Goal: Information Seeking & Learning: Learn about a topic

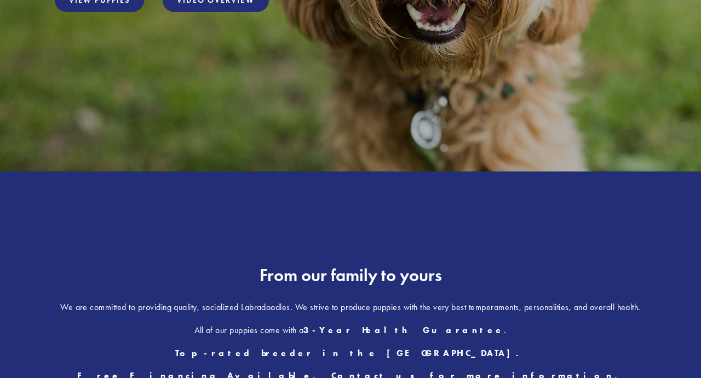
scroll to position [124, 0]
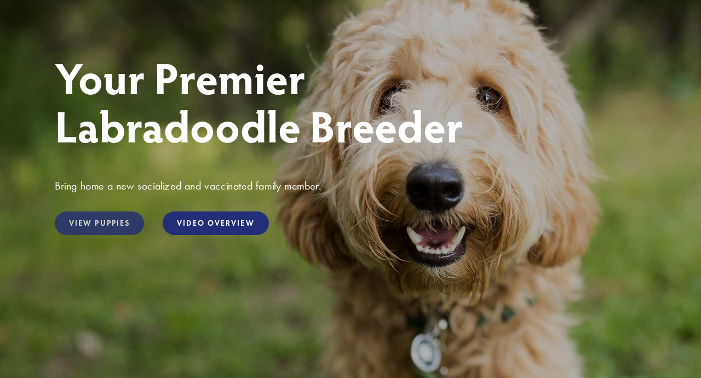
click at [116, 223] on link "View Puppies" at bounding box center [99, 223] width 89 height 24
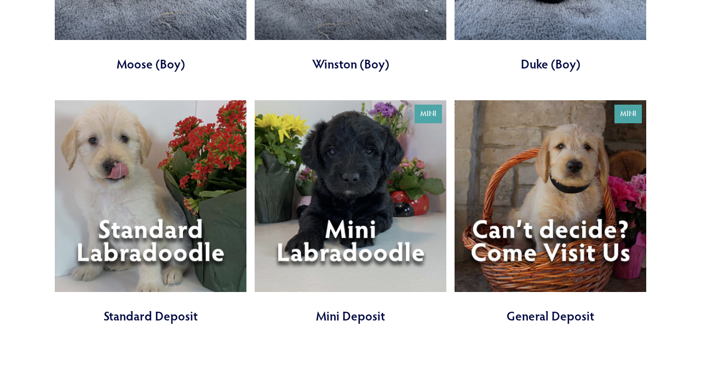
scroll to position [3380, 0]
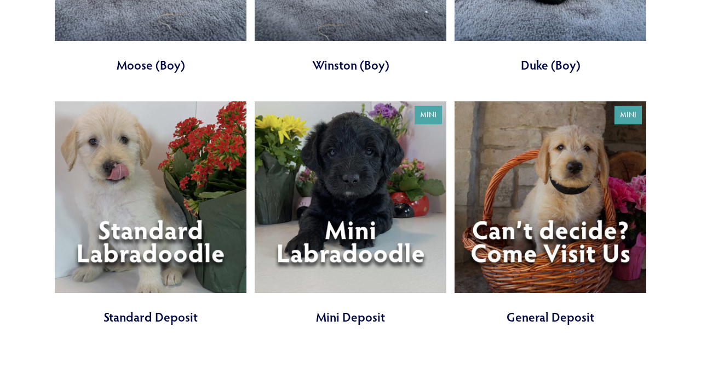
click at [530, 173] on link at bounding box center [551, 213] width 192 height 225
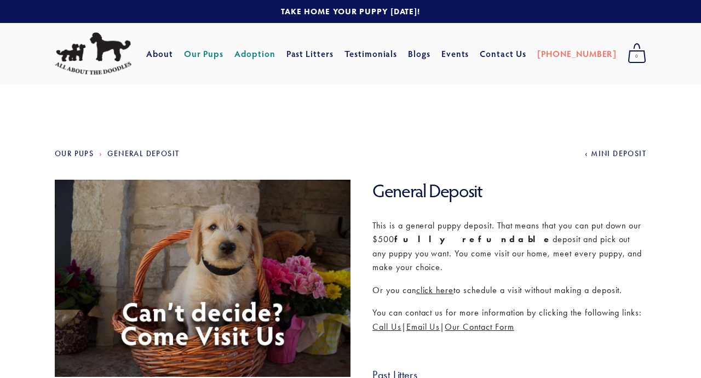
click at [276, 54] on link "Adoption" at bounding box center [254, 54] width 41 height 20
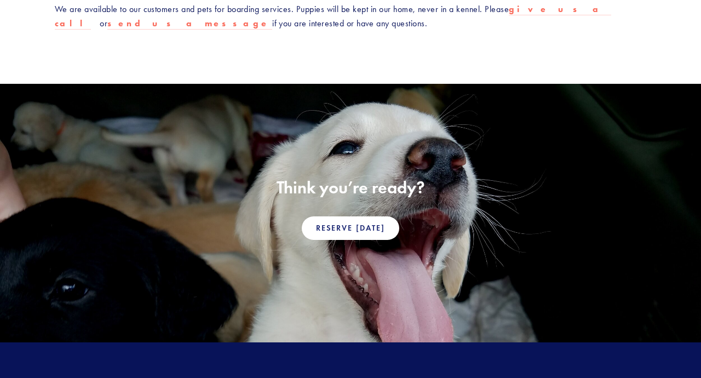
scroll to position [727, 0]
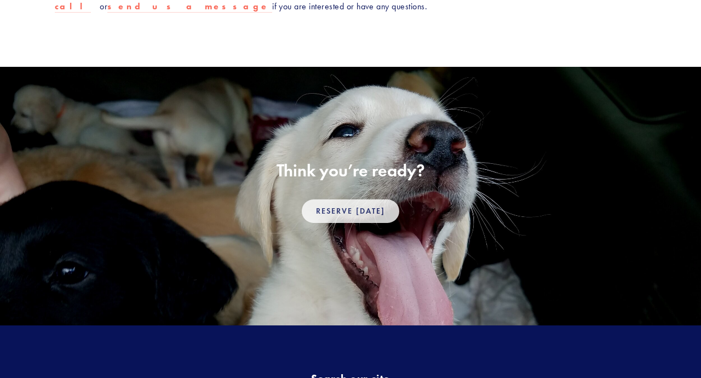
click at [341, 199] on link "Reserve Today" at bounding box center [351, 211] width 98 height 24
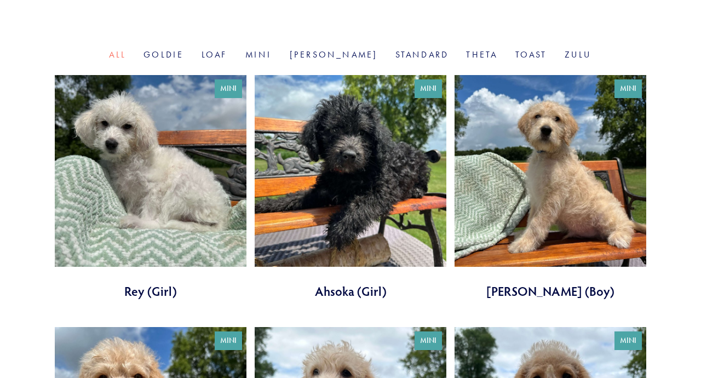
scroll to position [365, 0]
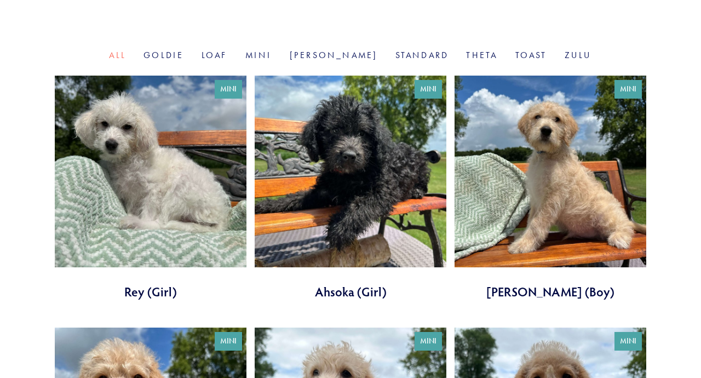
click at [572, 208] on link at bounding box center [551, 188] width 192 height 225
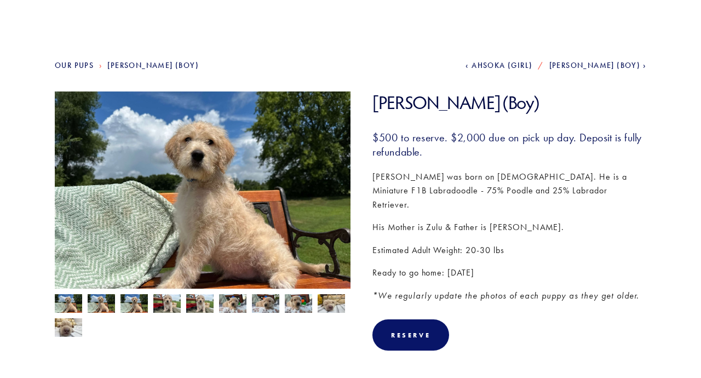
scroll to position [93, 0]
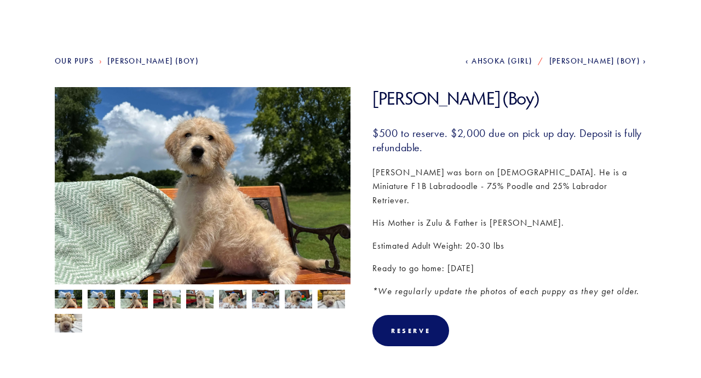
click at [597, 60] on span "[PERSON_NAME] (Boy)" at bounding box center [594, 60] width 91 height 9
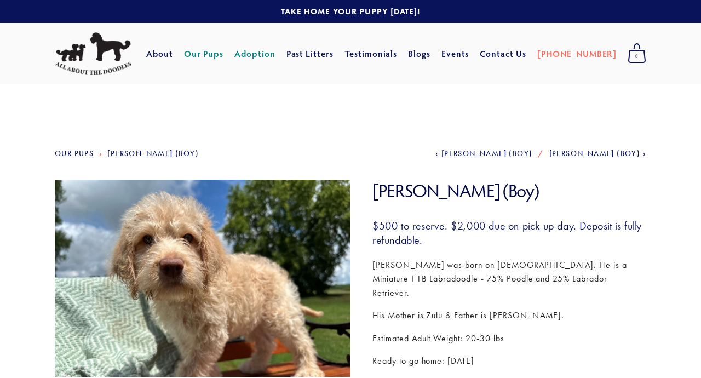
click at [270, 54] on link "Adoption" at bounding box center [254, 54] width 41 height 20
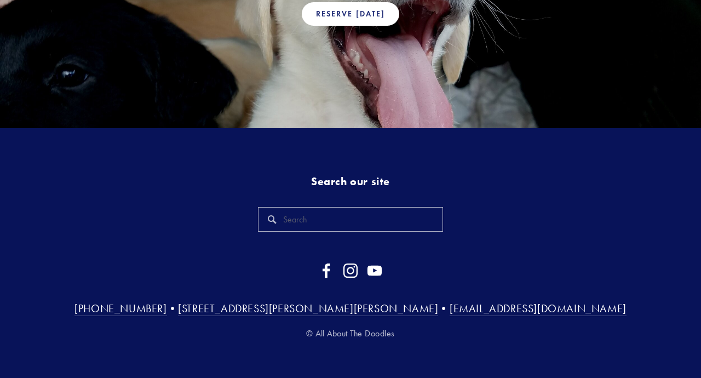
scroll to position [924, 0]
click at [360, 8] on link "Reserve Today" at bounding box center [351, 15] width 98 height 24
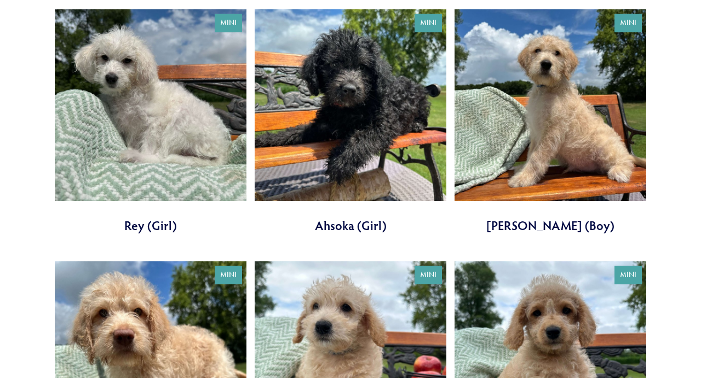
scroll to position [437, 0]
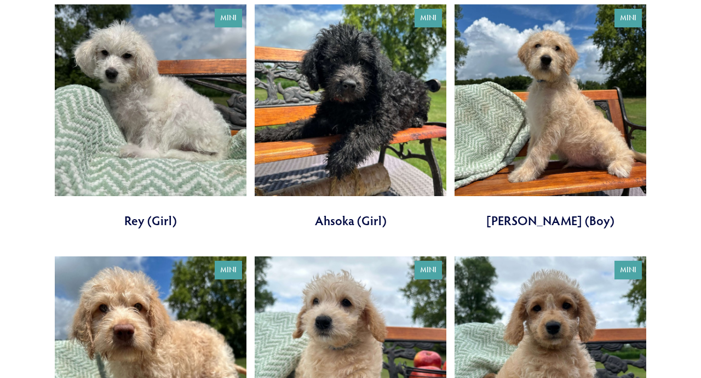
click at [332, 131] on link at bounding box center [351, 116] width 192 height 225
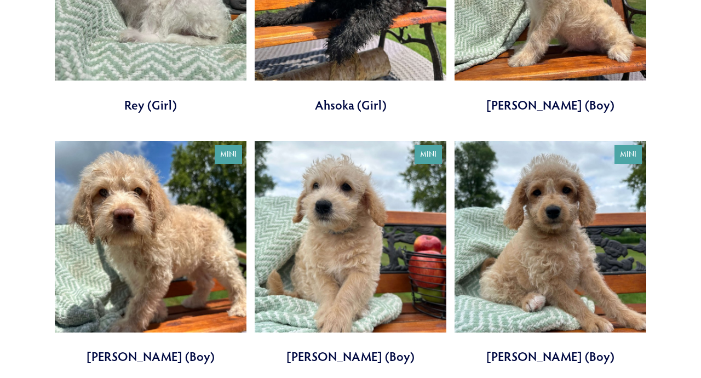
scroll to position [551, 0]
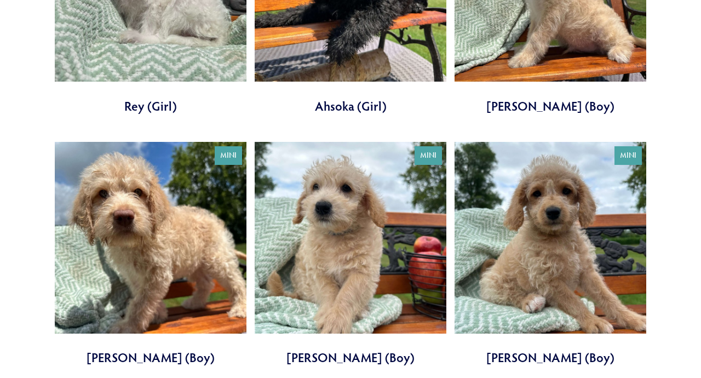
click at [496, 217] on link at bounding box center [551, 254] width 192 height 225
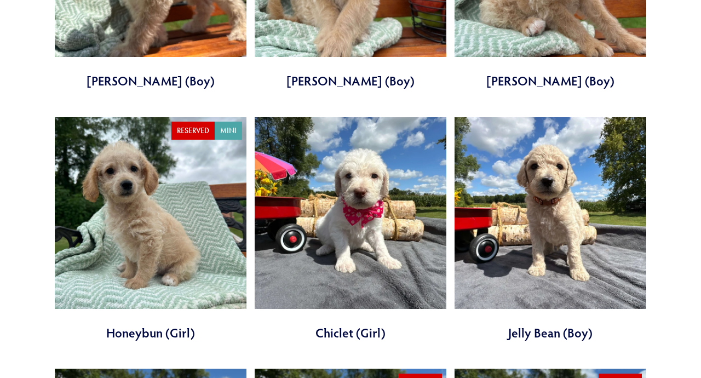
scroll to position [829, 0]
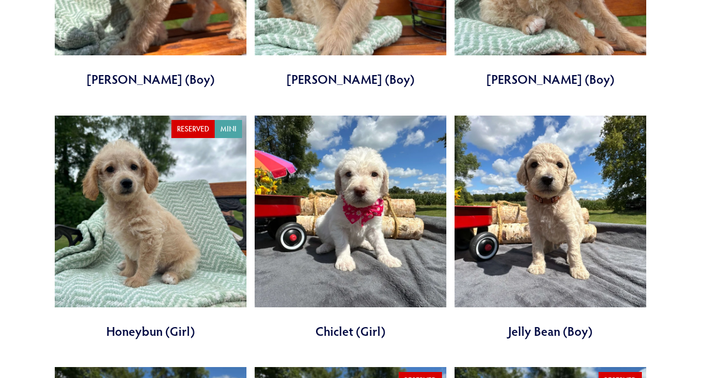
click at [514, 224] on link at bounding box center [551, 228] width 192 height 225
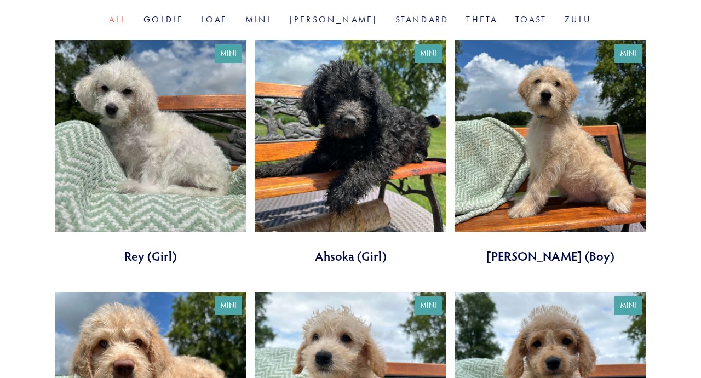
scroll to position [400, 0]
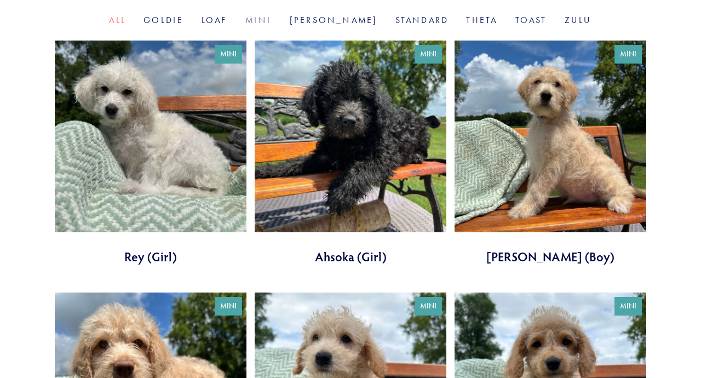
click at [272, 16] on link "Mini" at bounding box center [258, 20] width 27 height 10
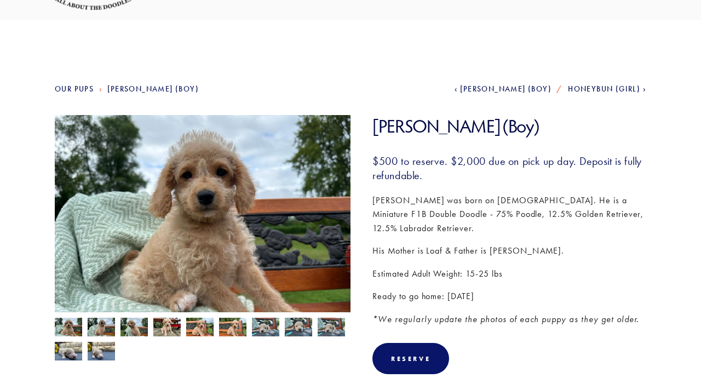
scroll to position [68, 0]
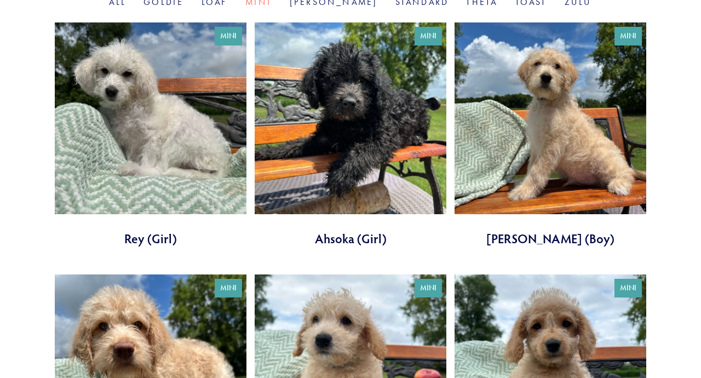
scroll to position [414, 0]
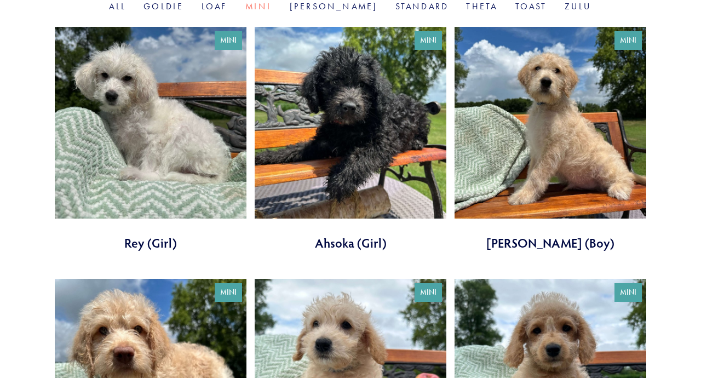
click at [575, 164] on link at bounding box center [551, 139] width 192 height 225
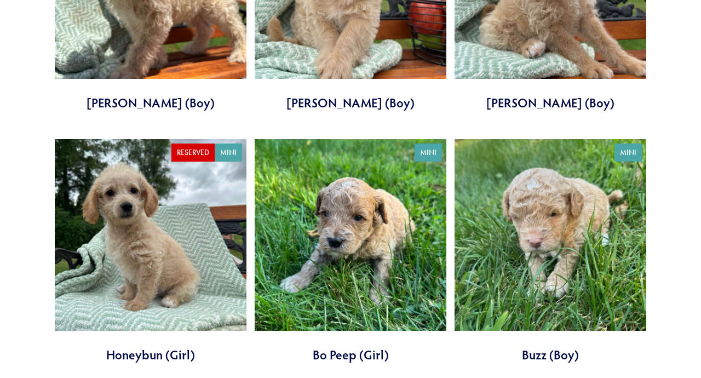
scroll to position [815, 0]
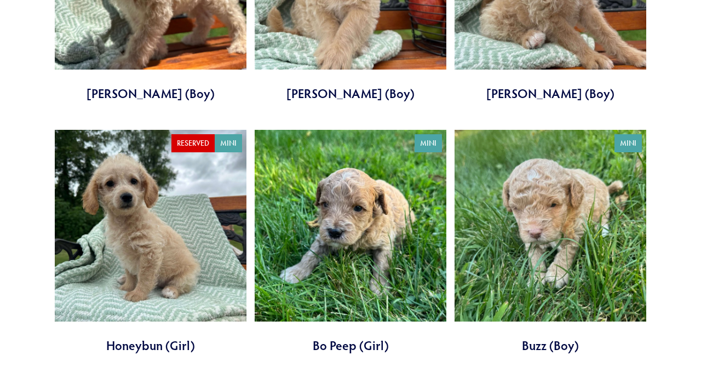
click at [164, 263] on link at bounding box center [151, 242] width 192 height 225
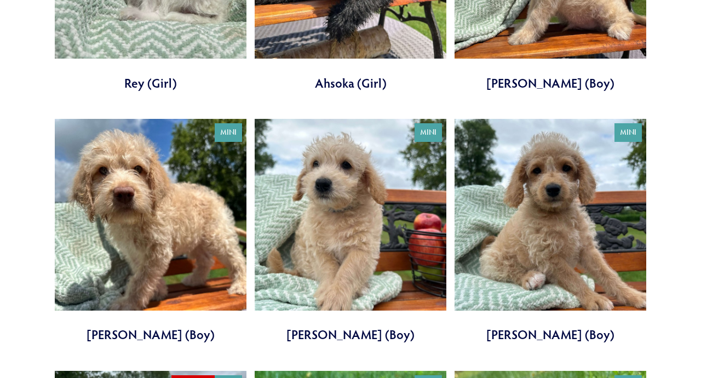
scroll to position [575, 0]
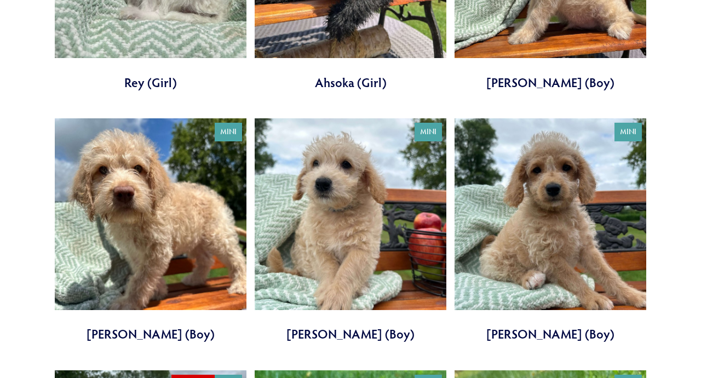
click at [161, 173] on link at bounding box center [151, 230] width 192 height 225
click at [292, 151] on link at bounding box center [351, 230] width 192 height 225
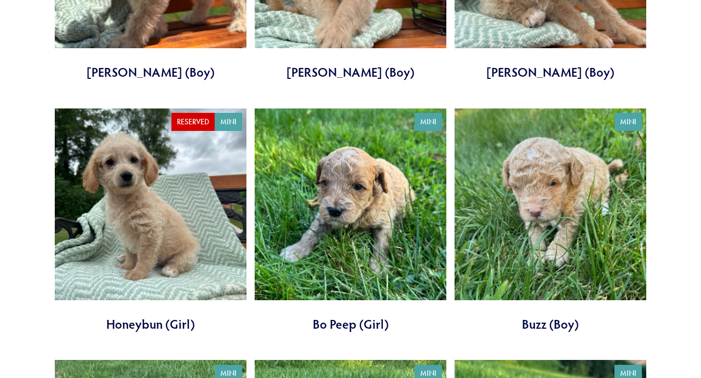
scroll to position [838, 0]
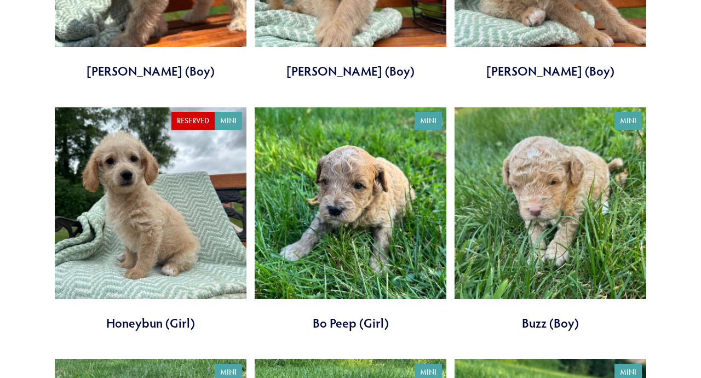
click at [178, 221] on link at bounding box center [151, 219] width 192 height 225
click at [177, 182] on link at bounding box center [151, 219] width 192 height 225
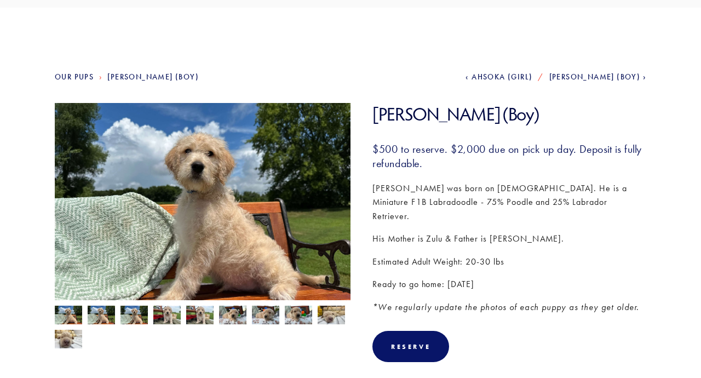
scroll to position [77, 0]
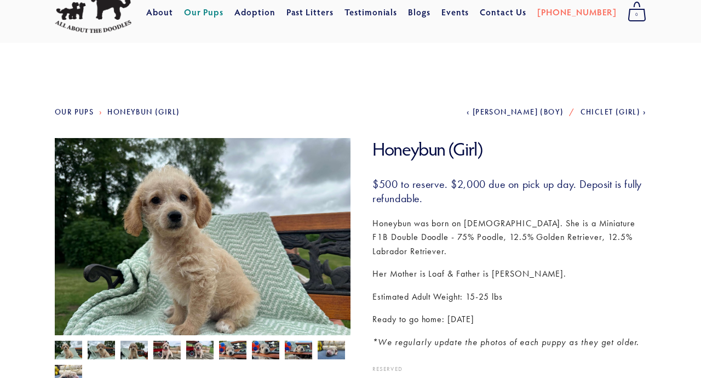
scroll to position [44, 0]
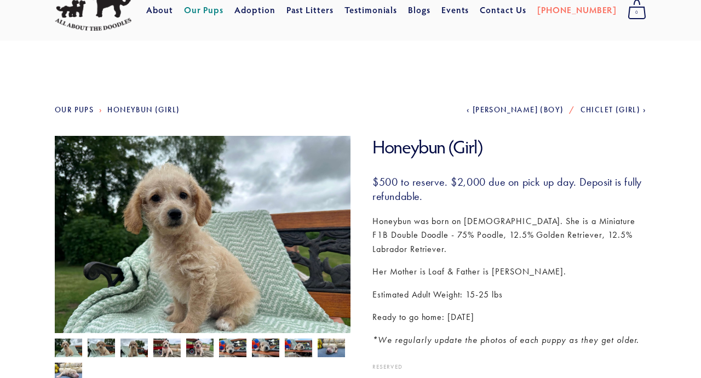
click at [229, 349] on img at bounding box center [232, 348] width 27 height 21
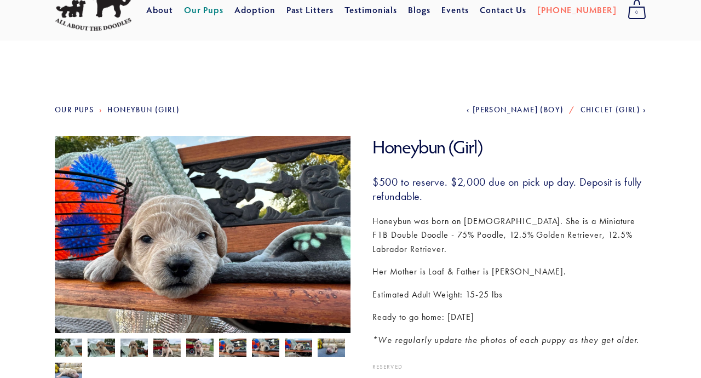
click at [204, 349] on img at bounding box center [199, 349] width 27 height 21
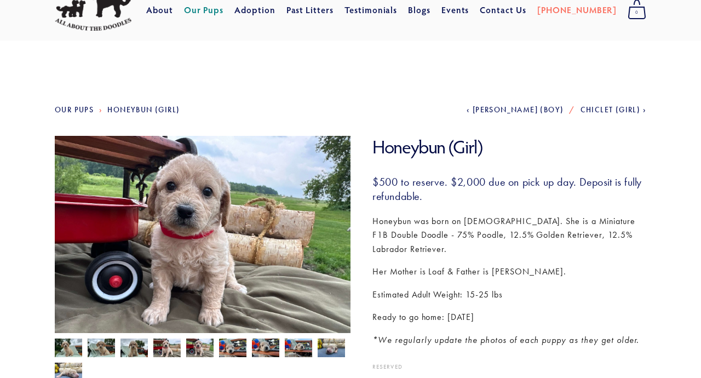
click at [163, 347] on img at bounding box center [166, 349] width 27 height 21
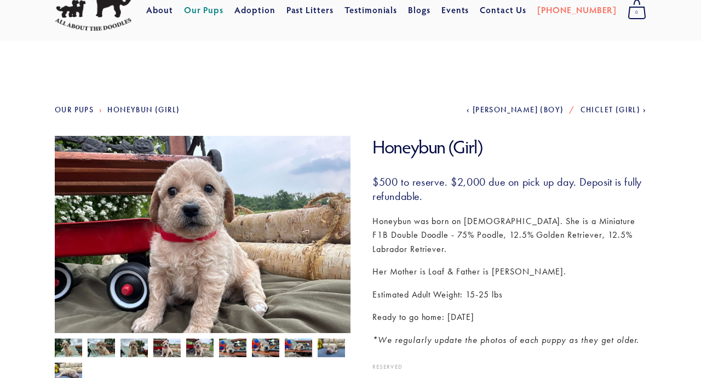
click at [295, 346] on img at bounding box center [298, 349] width 27 height 21
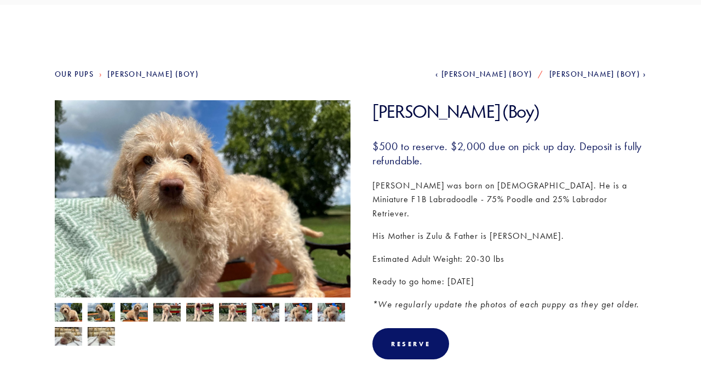
scroll to position [94, 0]
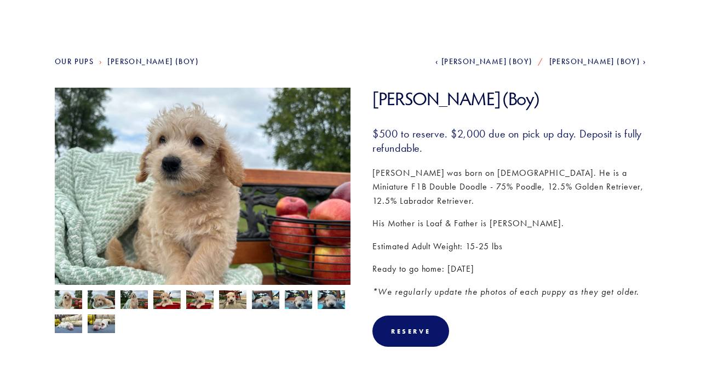
scroll to position [93, 0]
click at [105, 302] on img at bounding box center [101, 299] width 27 height 21
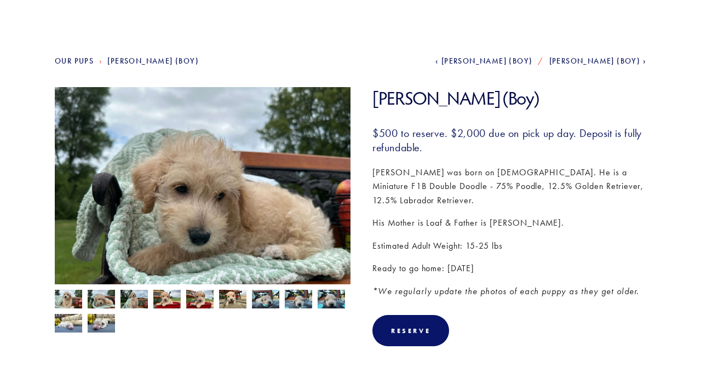
click at [137, 303] on img at bounding box center [134, 300] width 27 height 21
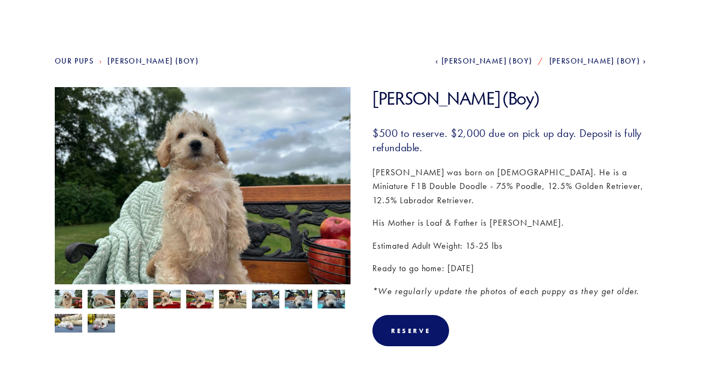
click at [170, 296] on img at bounding box center [166, 300] width 27 height 21
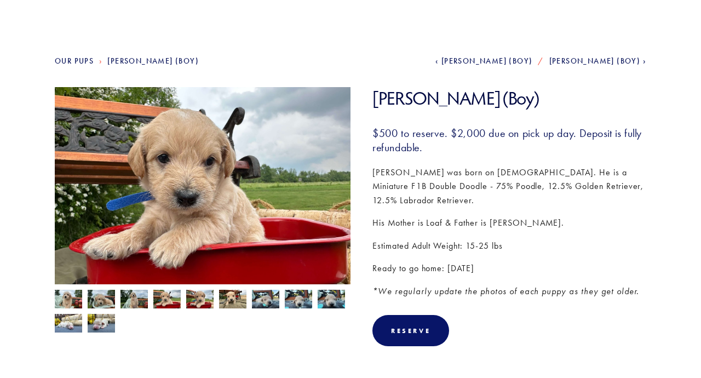
click at [133, 290] on img at bounding box center [134, 300] width 27 height 21
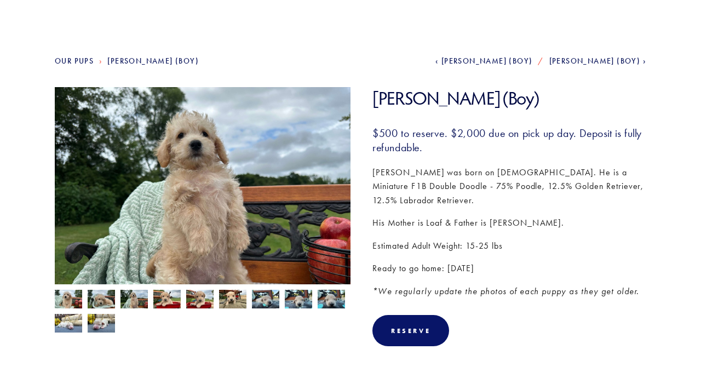
click at [296, 299] on img at bounding box center [298, 299] width 27 height 21
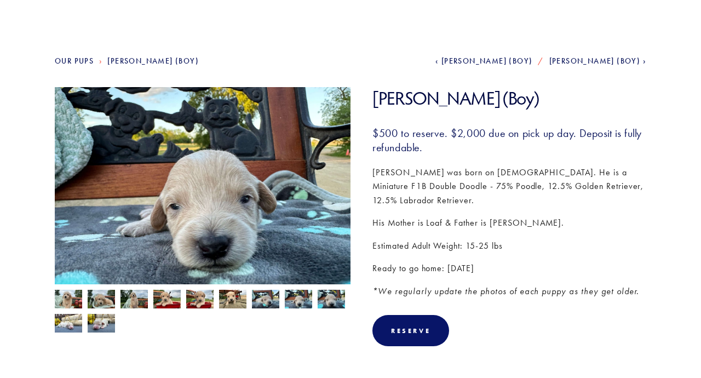
click at [103, 320] on img at bounding box center [101, 323] width 27 height 21
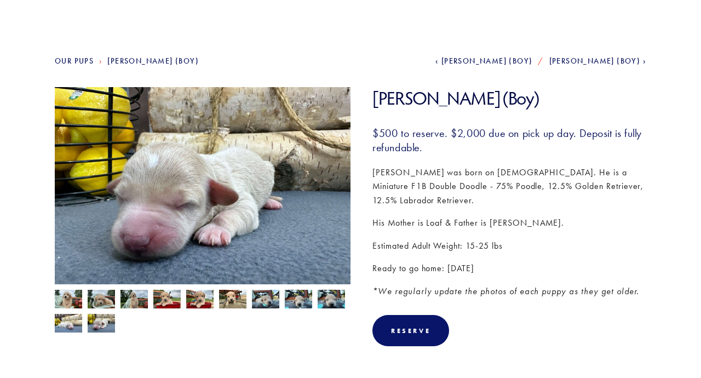
click at [62, 299] on img at bounding box center [68, 300] width 27 height 21
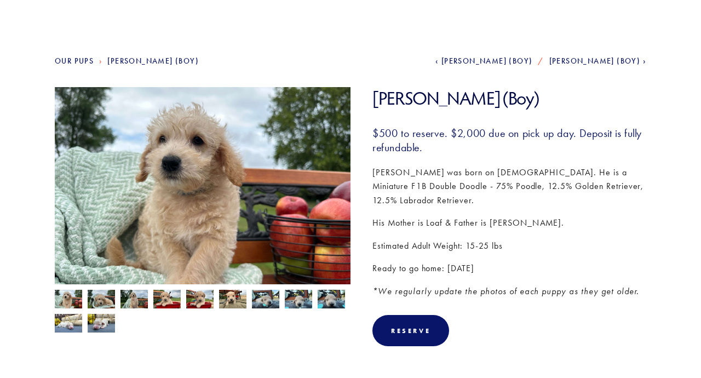
click at [136, 300] on img at bounding box center [134, 300] width 27 height 21
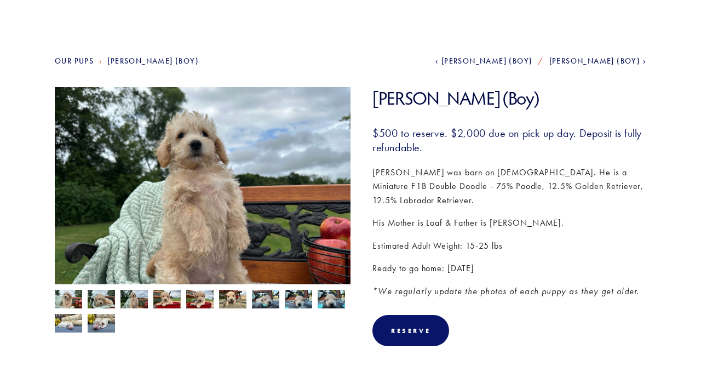
click at [199, 303] on img at bounding box center [199, 300] width 27 height 21
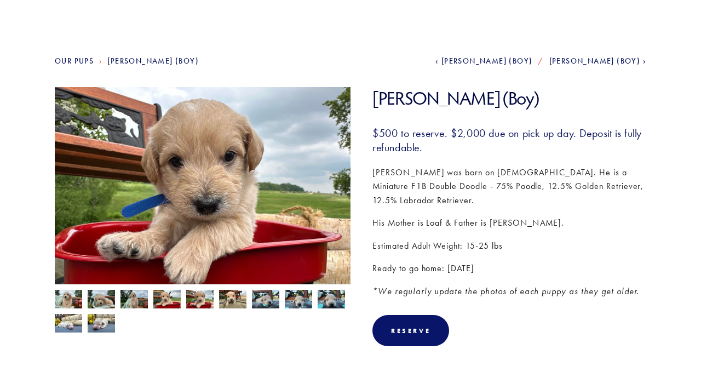
click at [135, 292] on img at bounding box center [134, 300] width 27 height 21
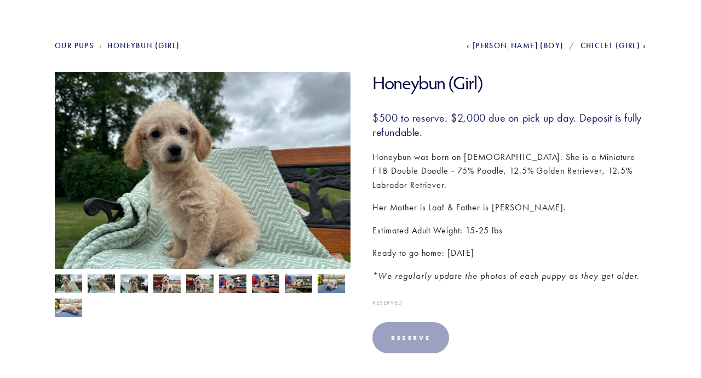
scroll to position [114, 0]
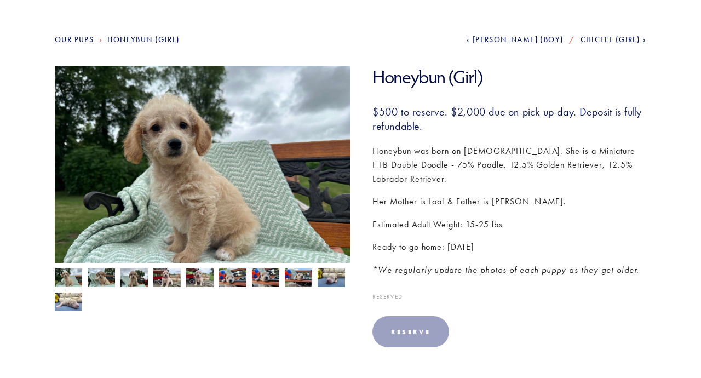
click at [262, 176] on img at bounding box center [203, 177] width 296 height 222
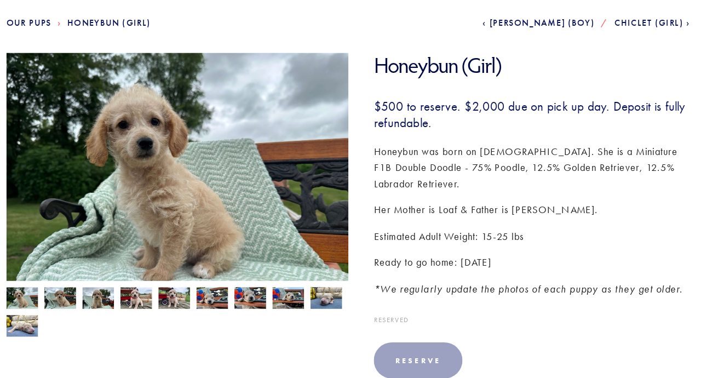
click at [581, 51] on span "Chiclet (Girl)" at bounding box center [611, 55] width 60 height 9
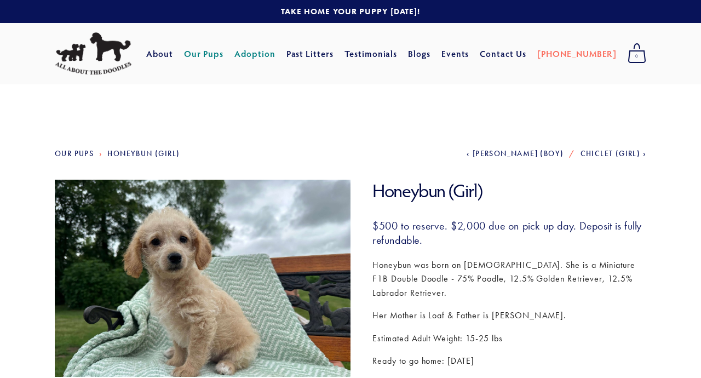
click at [276, 56] on link "Adoption" at bounding box center [254, 54] width 41 height 20
